Goal: Information Seeking & Learning: Learn about a topic

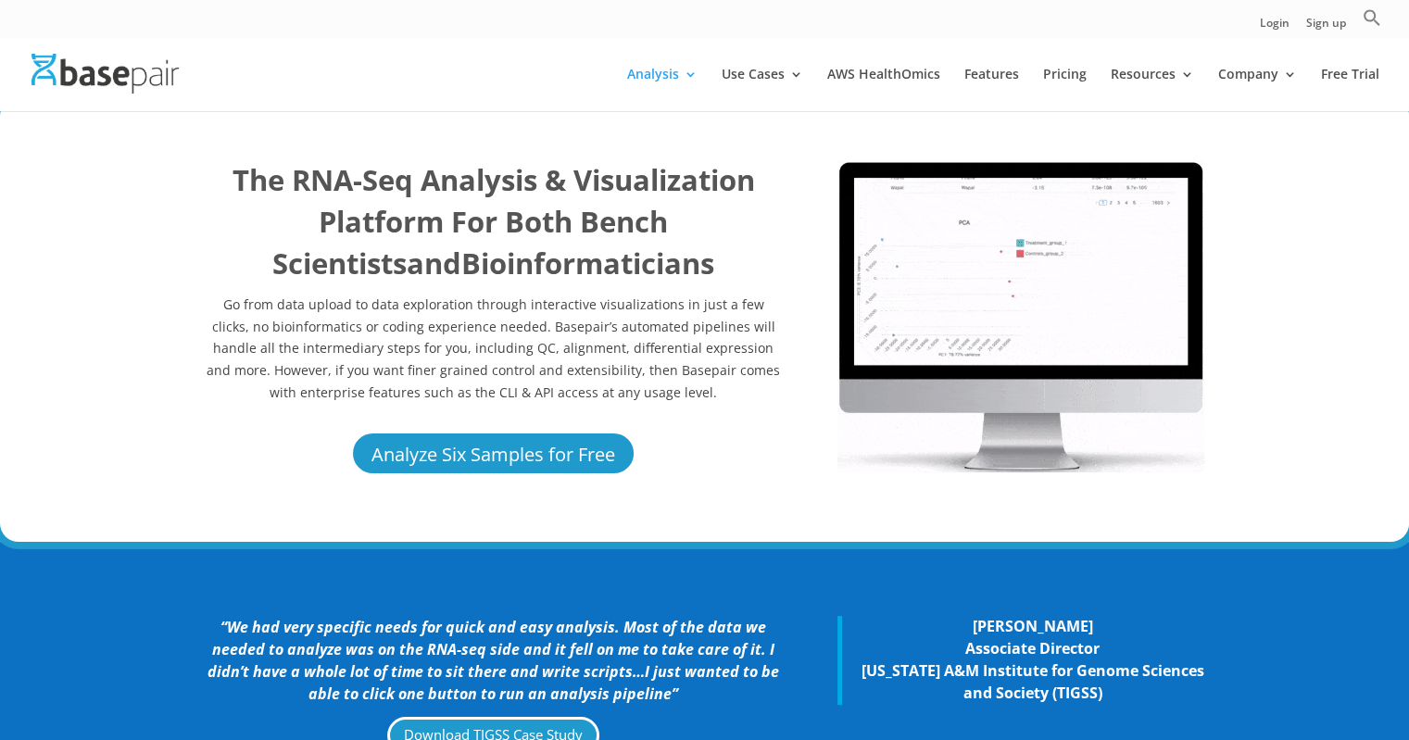
scroll to position [17, 0]
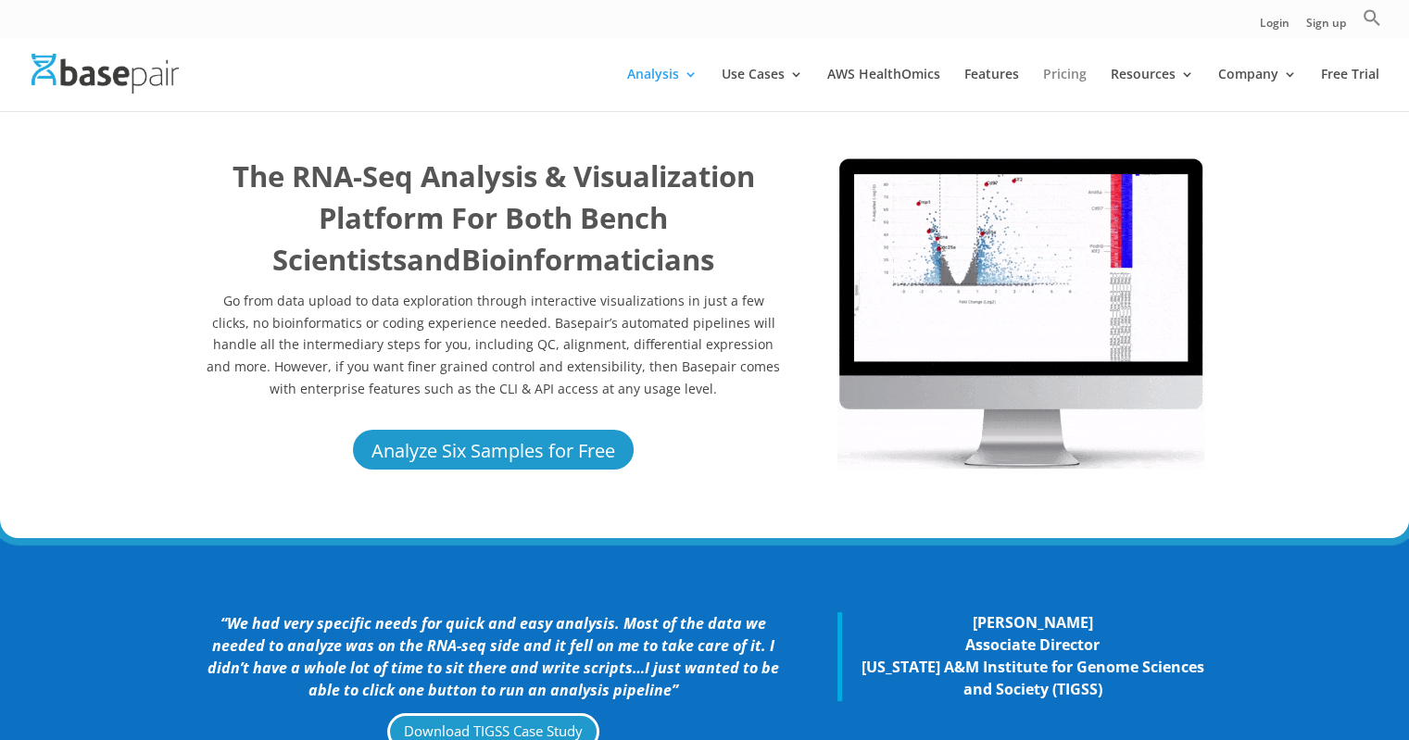
click at [1064, 79] on link "Pricing" at bounding box center [1065, 90] width 44 height 44
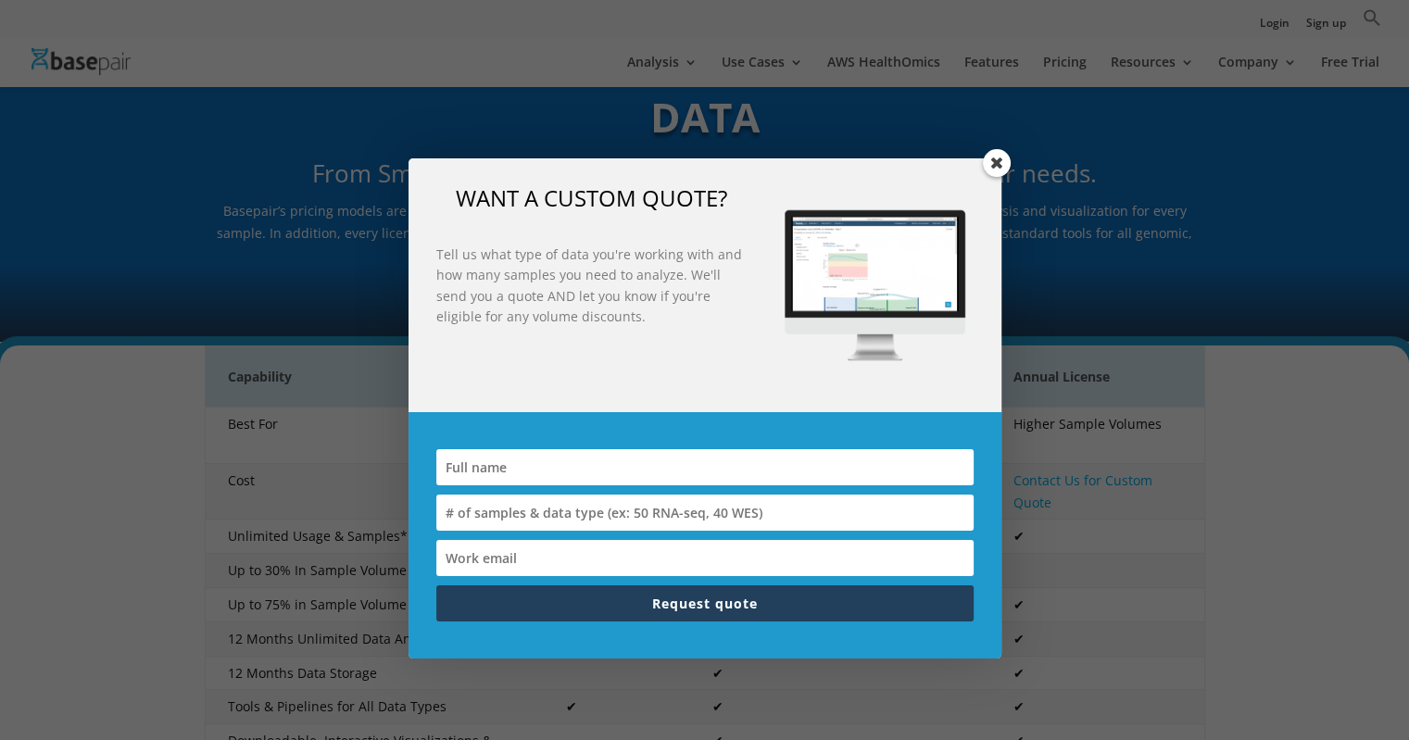
scroll to position [132, 0]
click at [972, 162] on div "WANT A CUSTOM QUOTE? Tell us what type of data you're working with and how many…" at bounding box center [704, 285] width 593 height 254
click at [997, 163] on span at bounding box center [997, 163] width 28 height 28
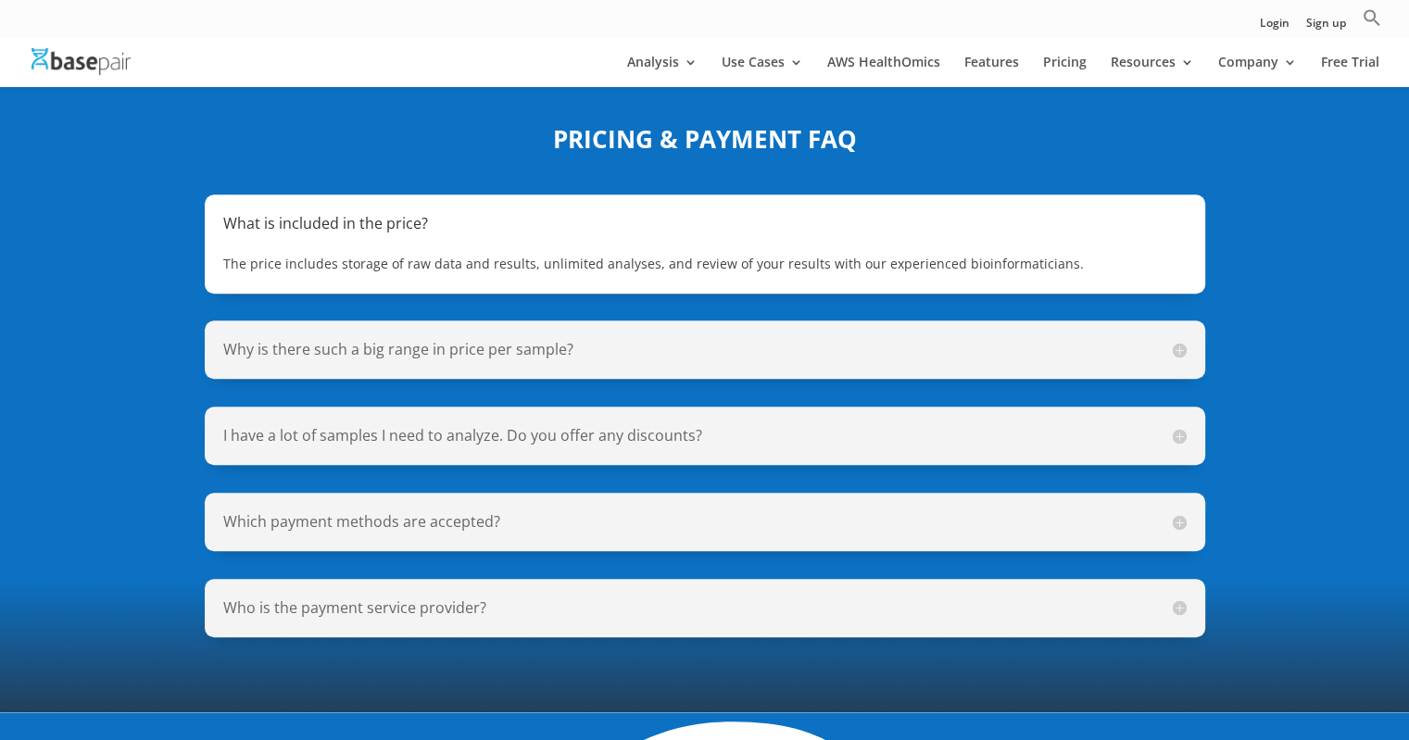
scroll to position [1348, 0]
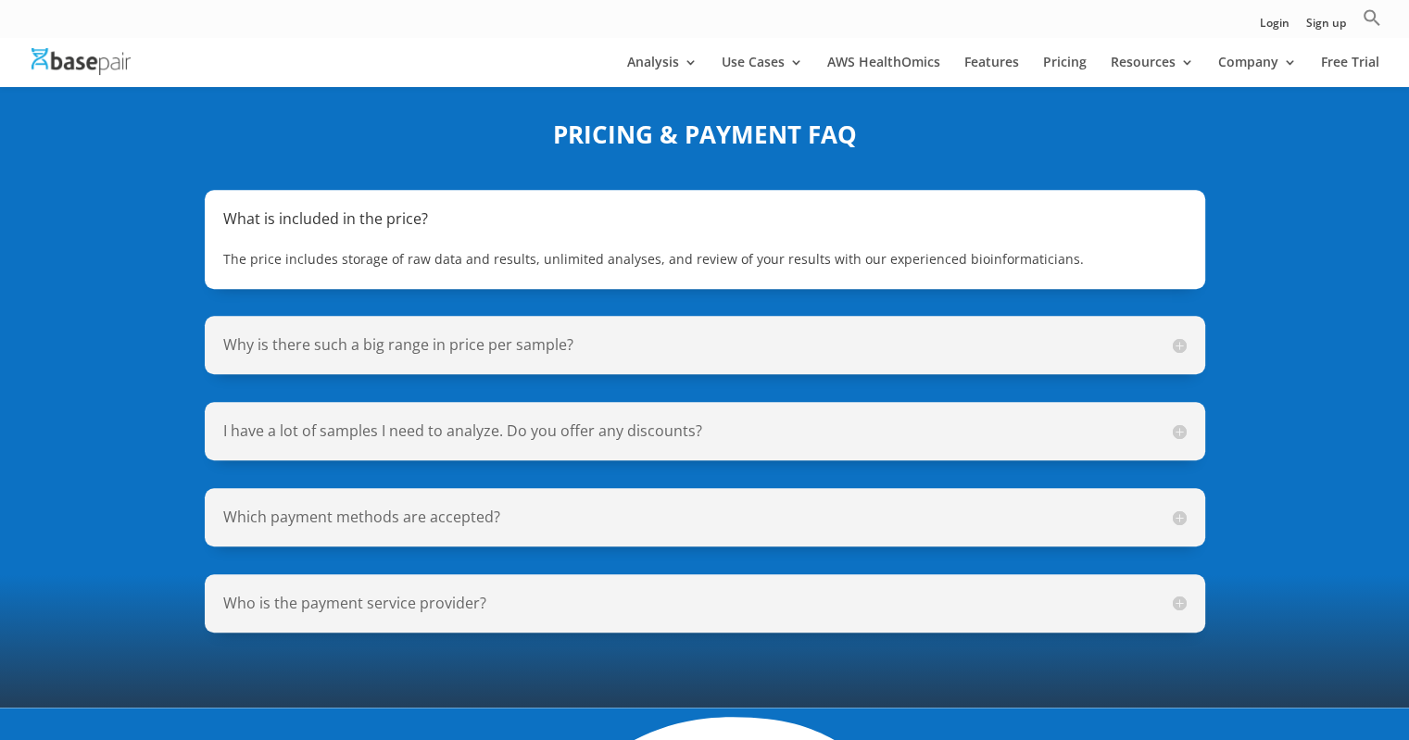
click at [502, 316] on div "Why is there such a big range in price per sample? The price per sample is base…" at bounding box center [705, 345] width 1000 height 58
click at [1183, 334] on h5 "Why is there such a big range in price per sample?" at bounding box center [704, 344] width 963 height 21
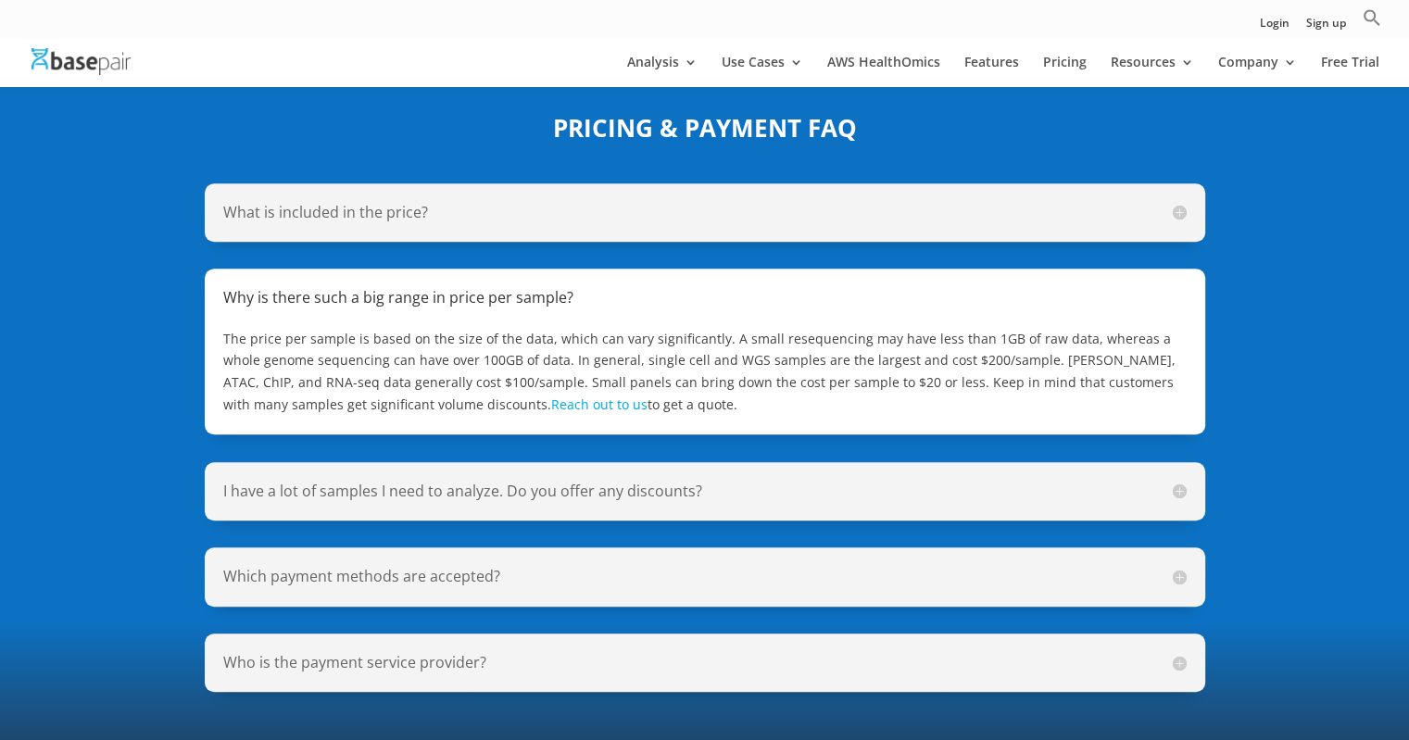
scroll to position [1355, 0]
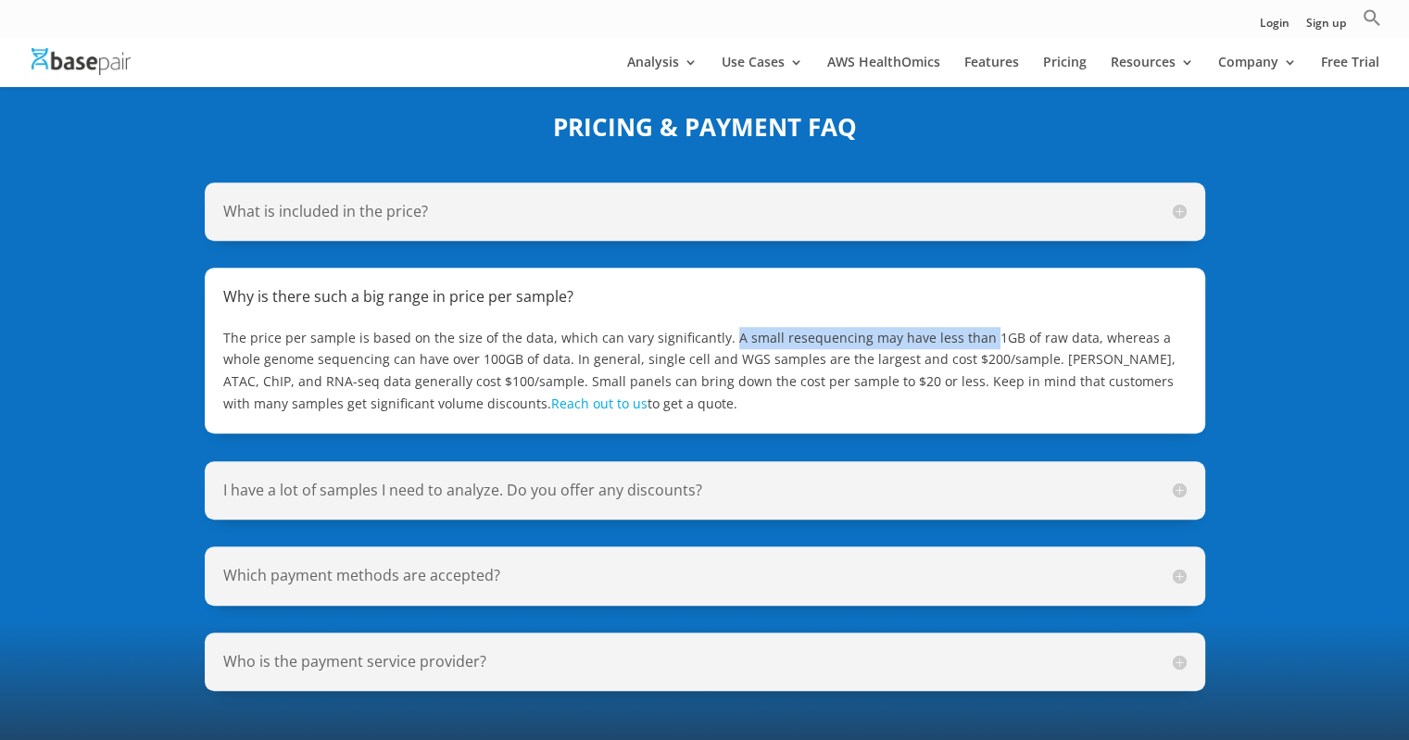
drag, startPoint x: 720, startPoint y: 315, endPoint x: 968, endPoint y: 307, distance: 248.3
click at [968, 329] on span "The price per sample is based on the size of the data, which can vary significa…" at bounding box center [699, 370] width 952 height 83
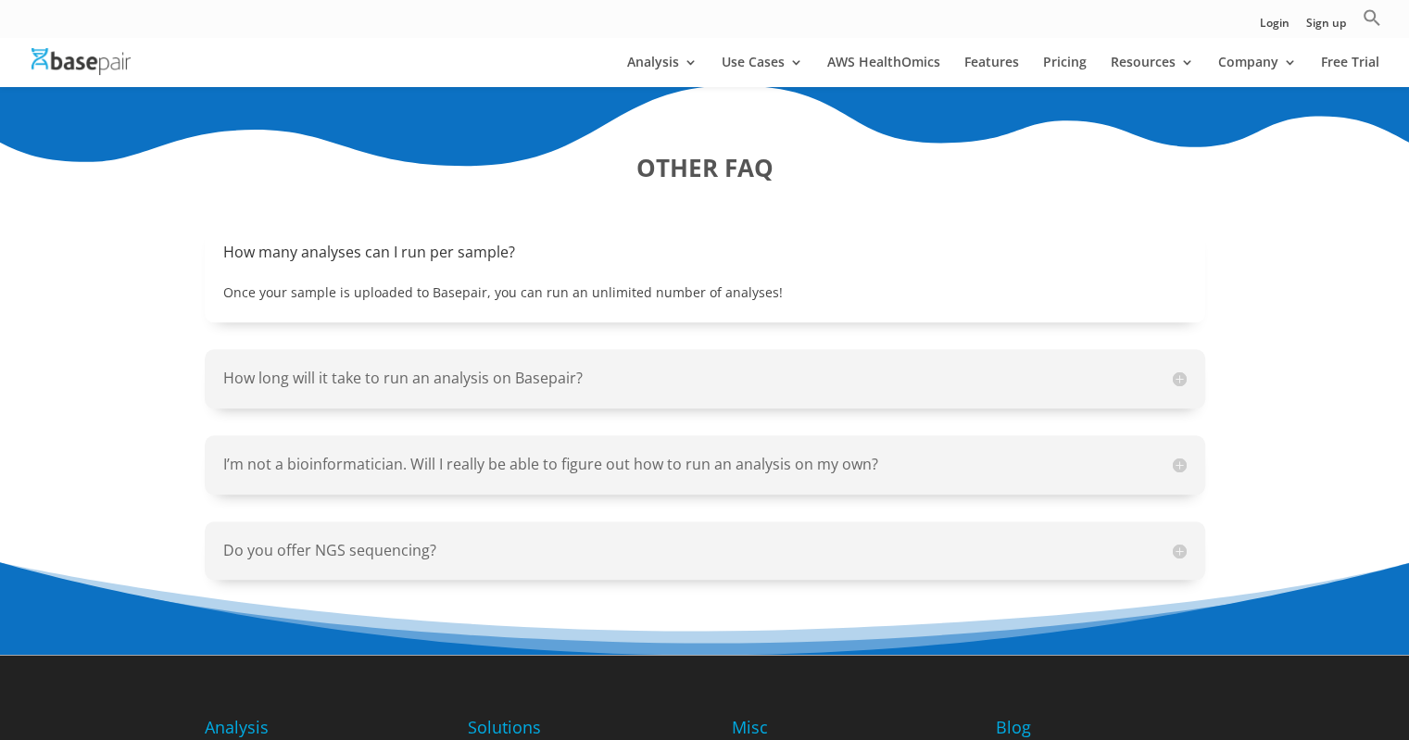
scroll to position [2048, 0]
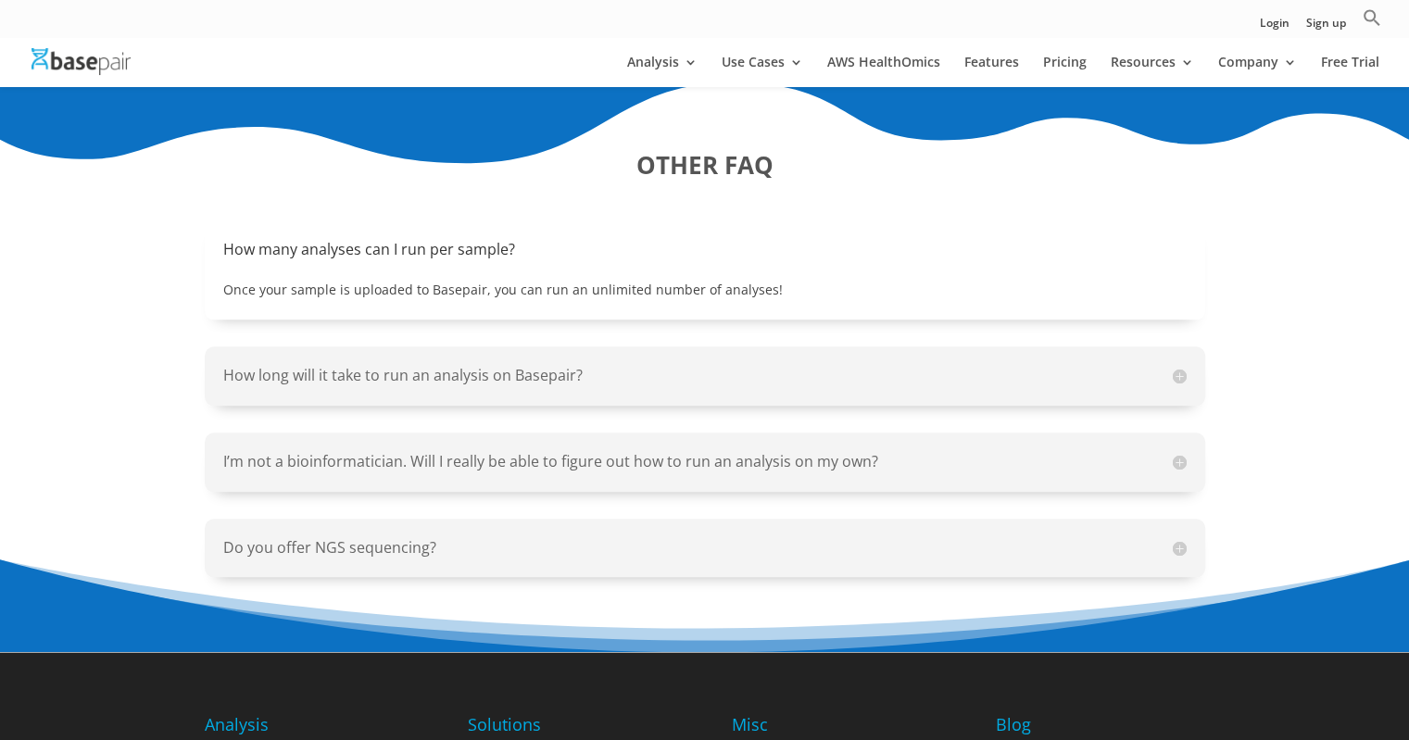
click at [508, 362] on div "How long will it take to run an analysis on Basepair? Basepair’s workflows are …" at bounding box center [705, 375] width 1000 height 58
click at [531, 365] on h5 "How long will it take to run an analysis on Basepair?" at bounding box center [704, 375] width 963 height 21
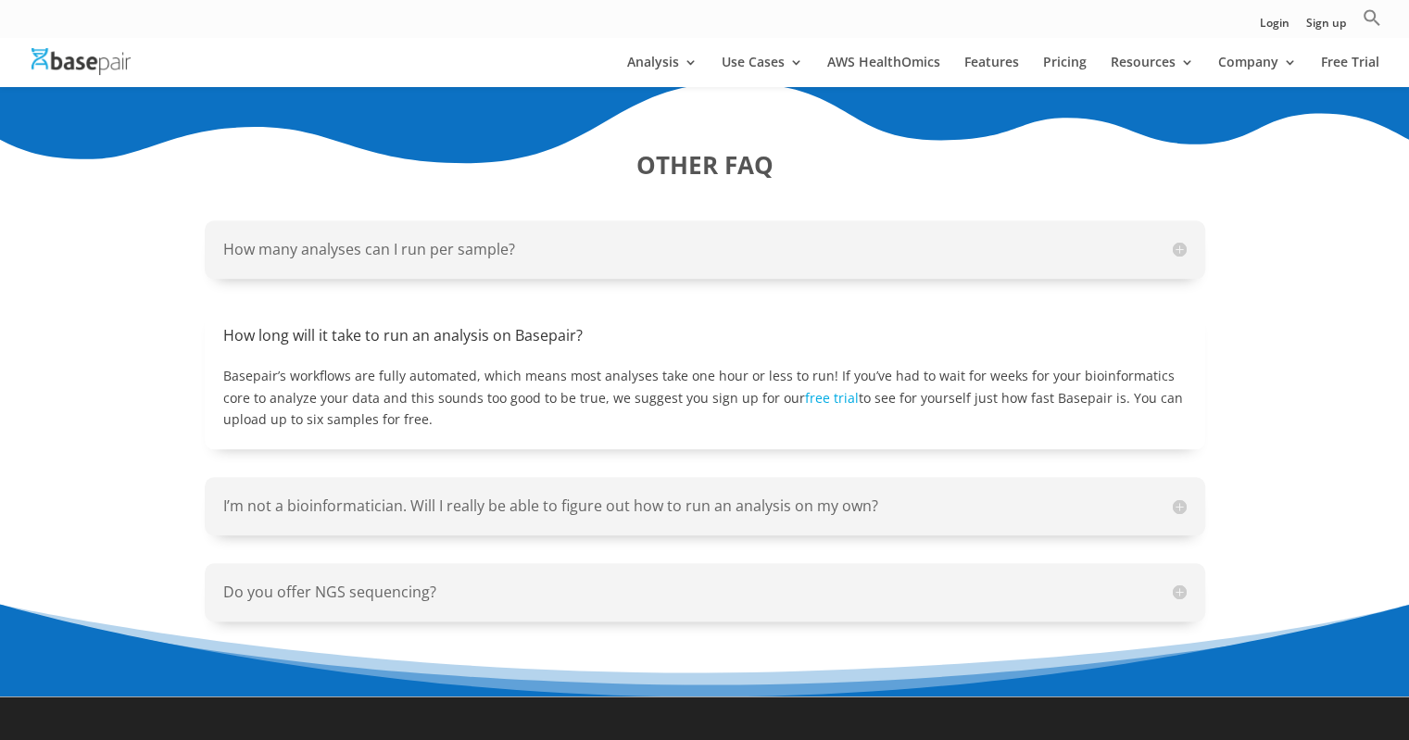
click at [450, 239] on h5 "How many analyses can I run per sample?" at bounding box center [704, 249] width 963 height 21
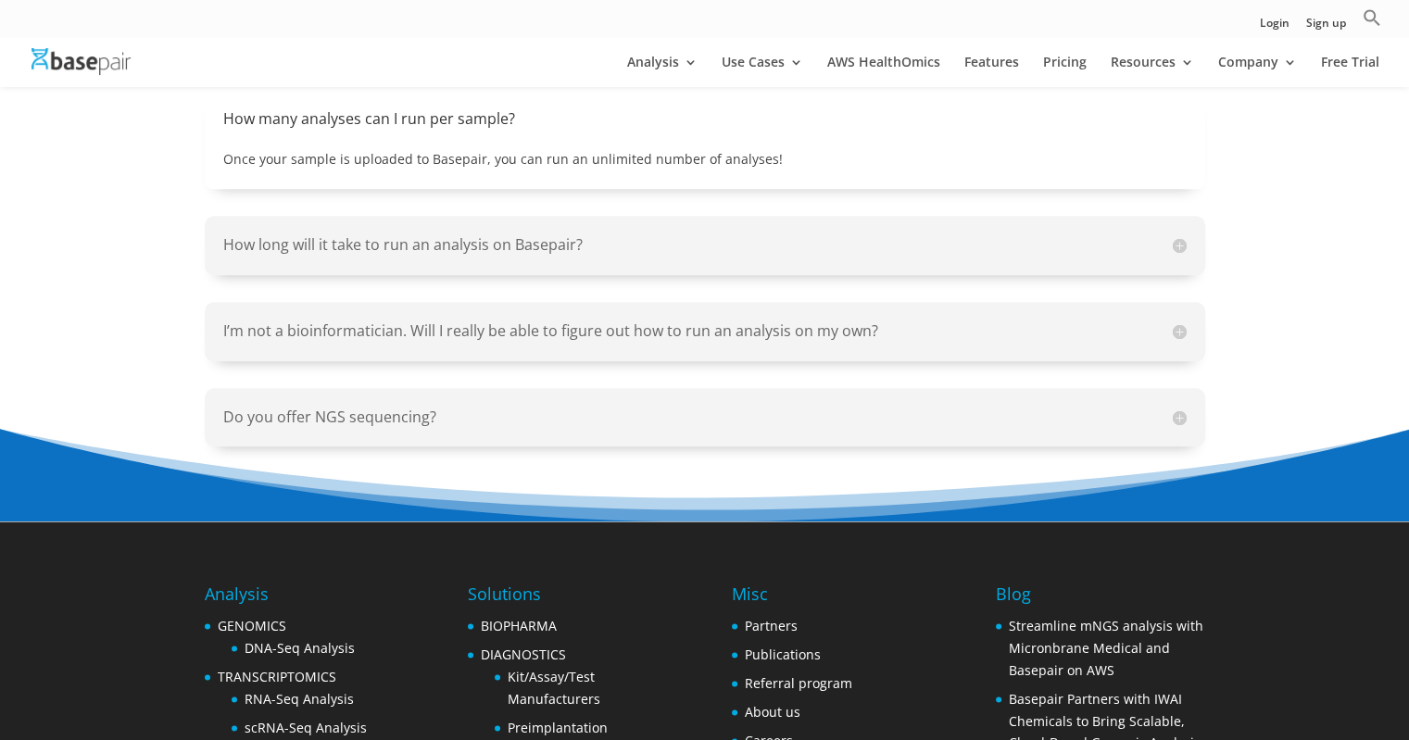
scroll to position [2182, 0]
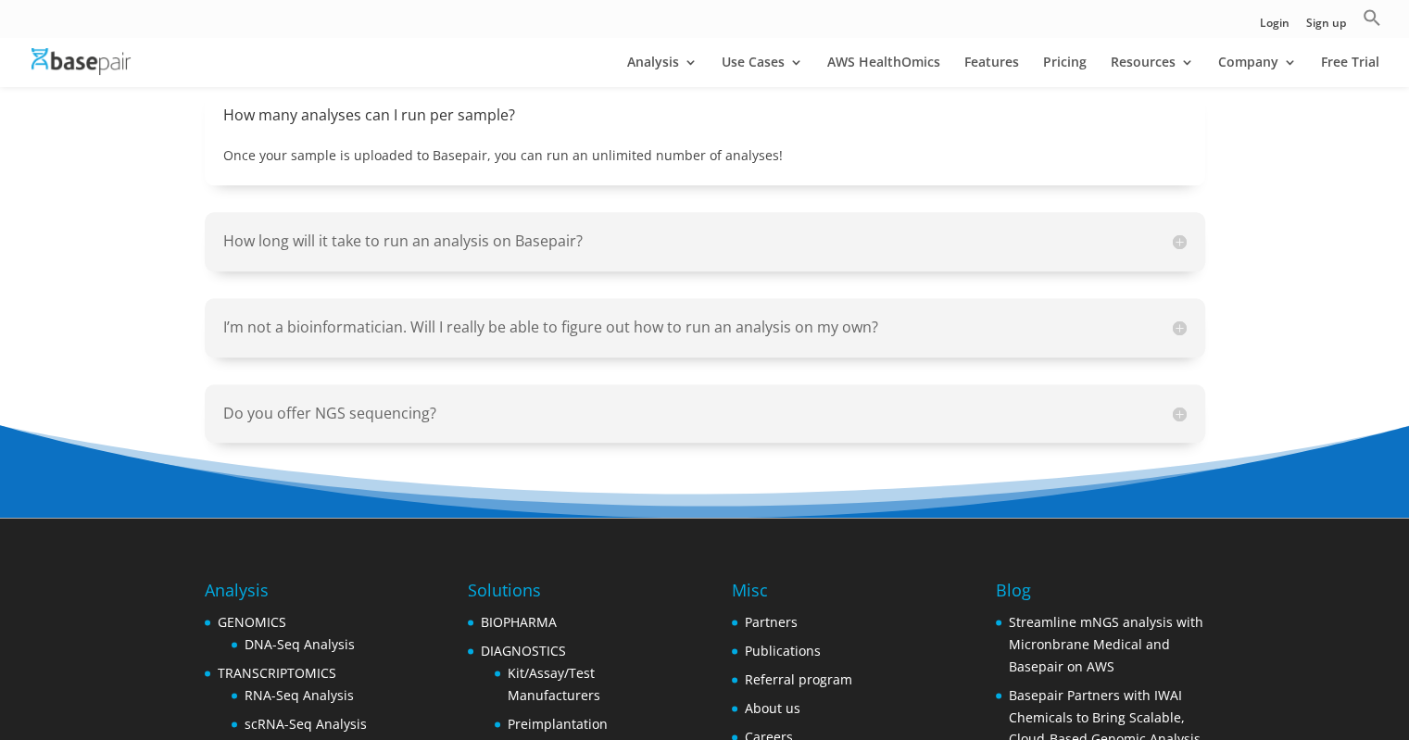
click at [483, 298] on div "I’m not a bioinformatician. Will I really be able to figure out how to run an a…" at bounding box center [705, 327] width 1000 height 58
click at [476, 317] on h5 "I’m not a bioinformatician. Will I really be able to figure out how to run an a…" at bounding box center [704, 327] width 963 height 21
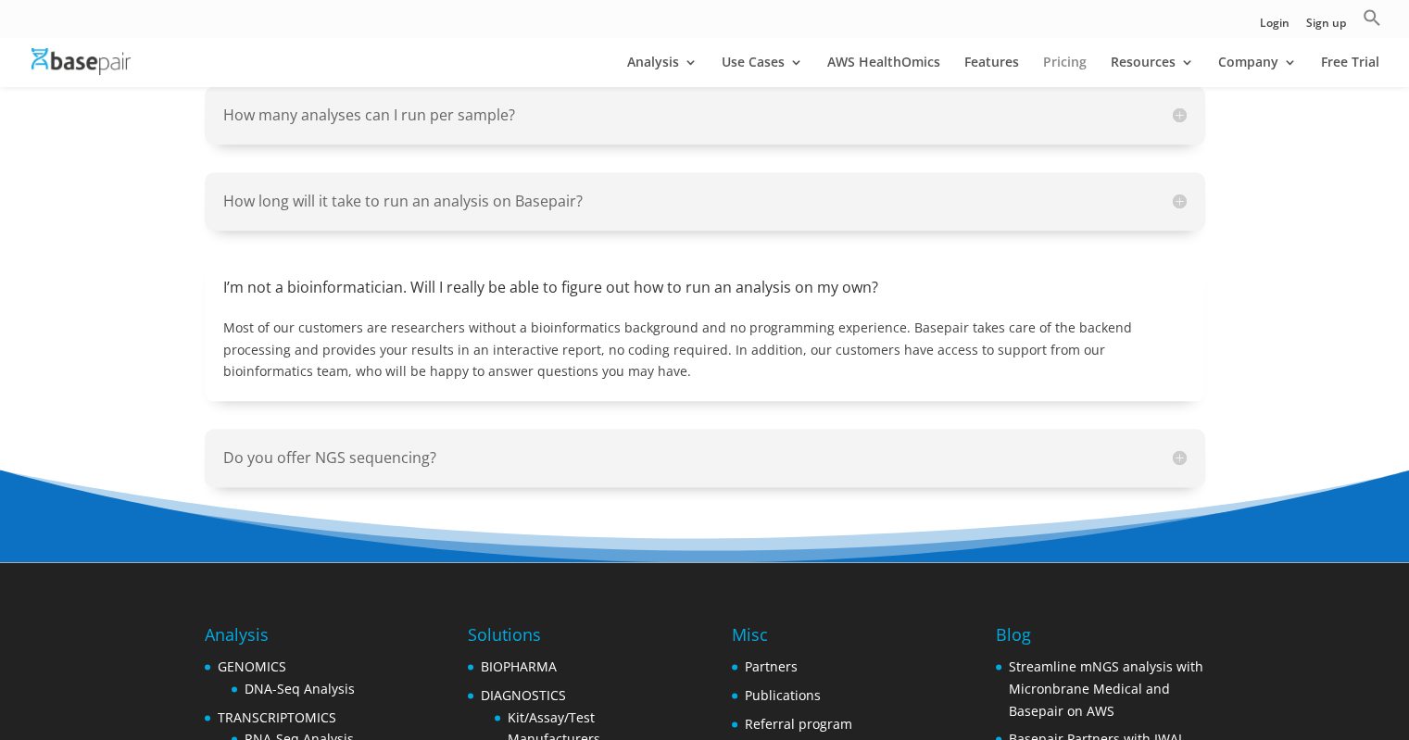
click at [1064, 65] on link "Pricing" at bounding box center [1065, 71] width 44 height 31
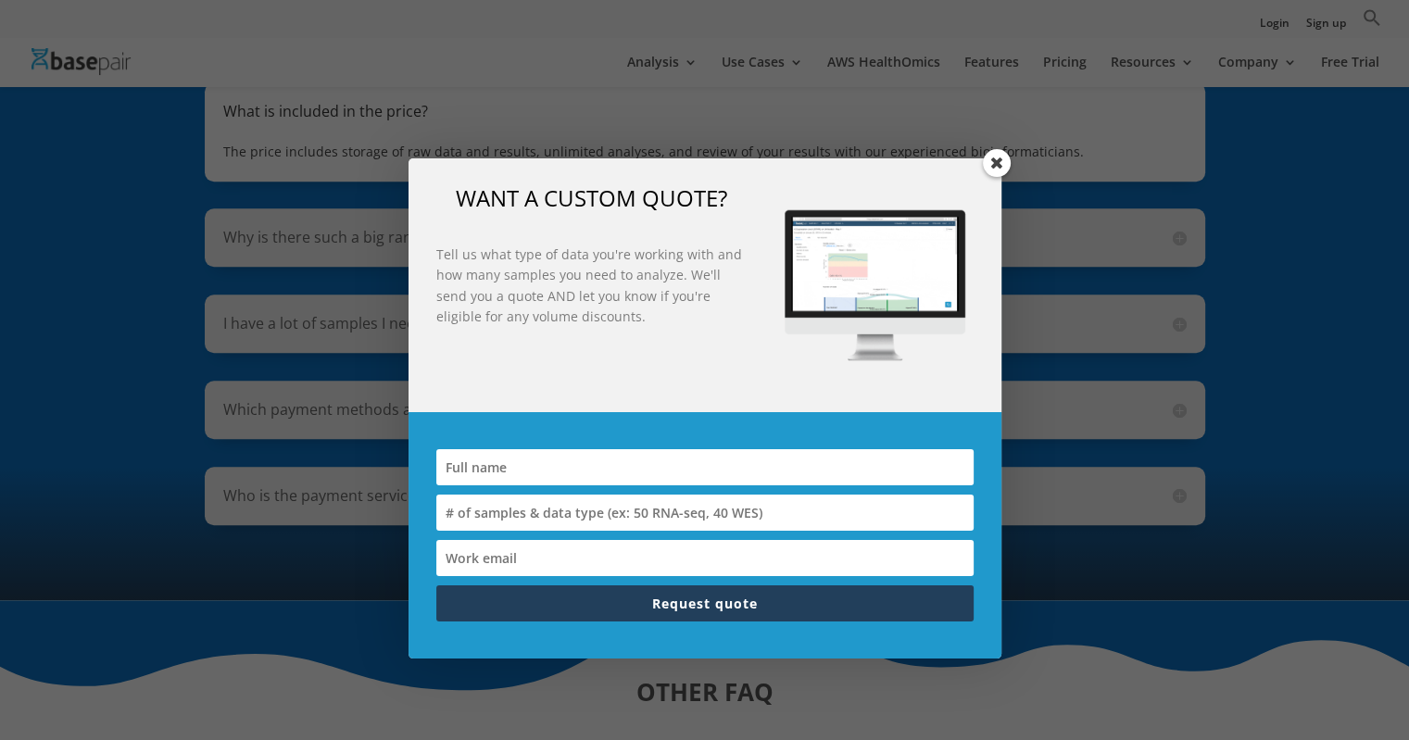
scroll to position [1456, 0]
click at [989, 162] on span at bounding box center [997, 163] width 28 height 28
